Goal: Task Accomplishment & Management: Use online tool/utility

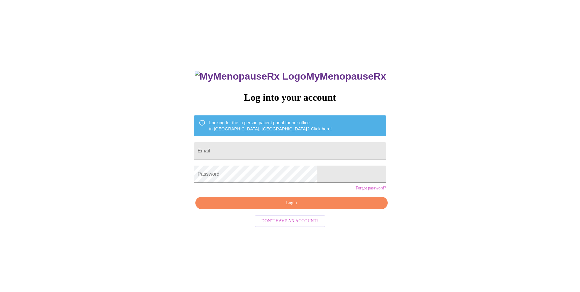
type input "[EMAIL_ADDRESS][DOMAIN_NAME]"
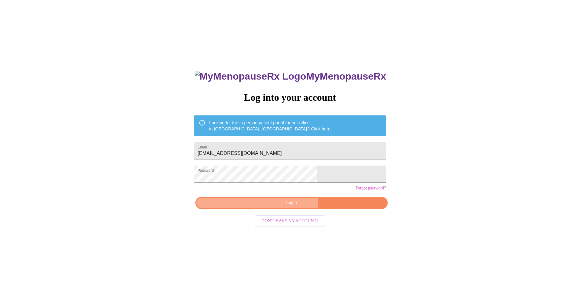
click at [291, 207] on span "Login" at bounding box center [292, 203] width 178 height 8
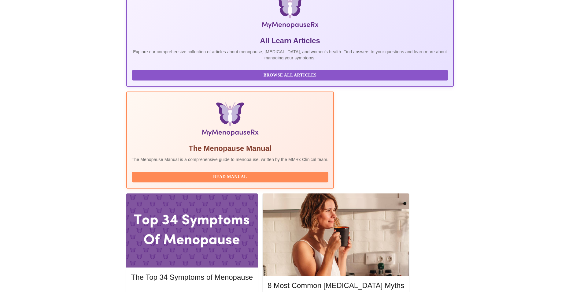
scroll to position [153, 0]
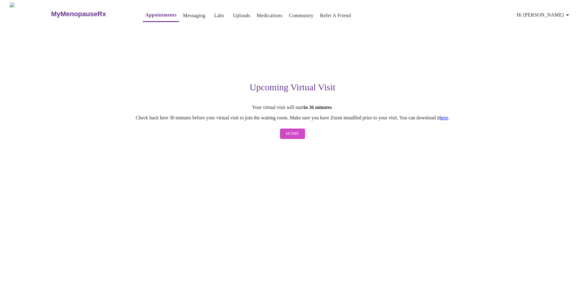
click at [448, 118] on link "here" at bounding box center [444, 117] width 9 height 5
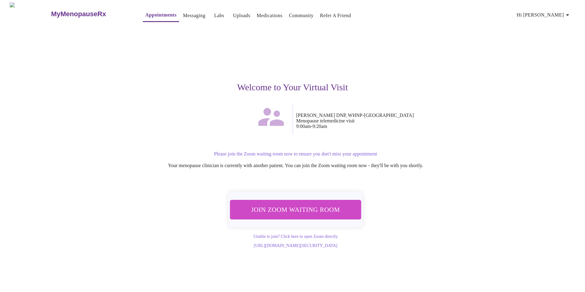
click at [287, 206] on span "Join Zoom Waiting Room" at bounding box center [295, 209] width 117 height 11
